Goal: Book appointment/travel/reservation

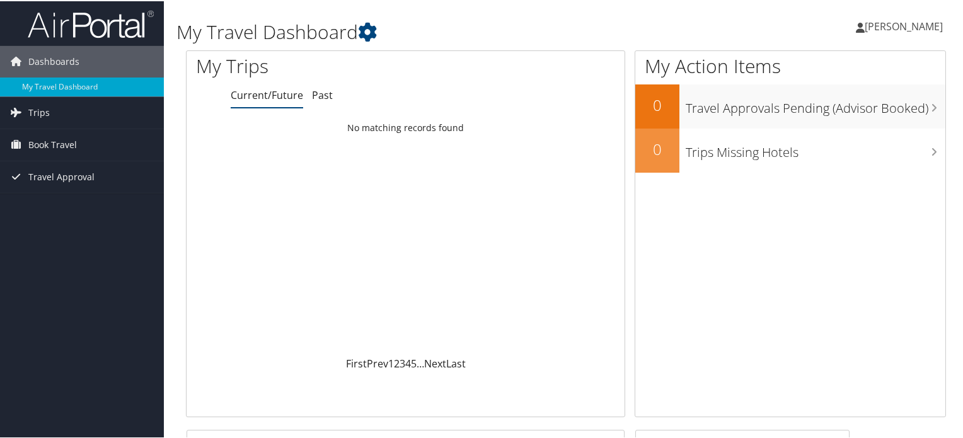
click at [484, 301] on div "Loading... No matching records found" at bounding box center [406, 234] width 438 height 239
click at [67, 148] on span "Book Travel" at bounding box center [52, 144] width 49 height 32
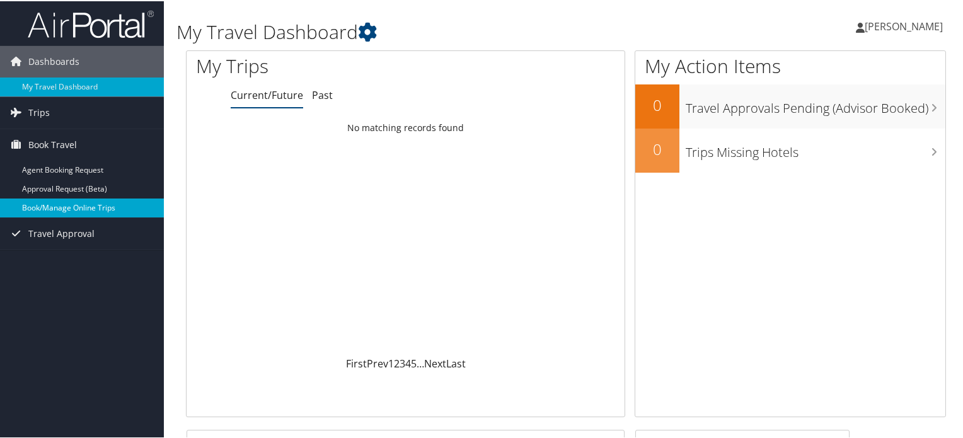
click at [108, 212] on link "Book/Manage Online Trips" at bounding box center [82, 206] width 164 height 19
